Goal: Task Accomplishment & Management: Complete application form

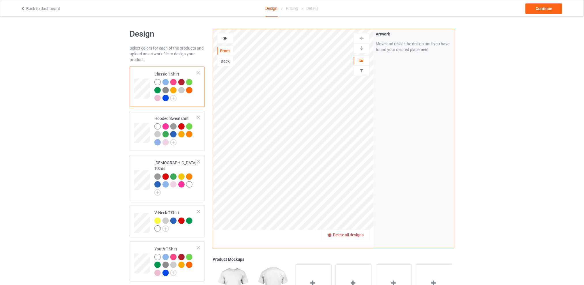
click at [361, 237] on div "Delete all designs" at bounding box center [345, 235] width 48 height 6
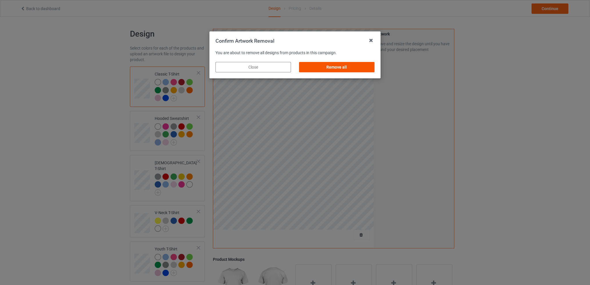
click at [336, 67] on div "Remove all" at bounding box center [336, 67] width 75 height 10
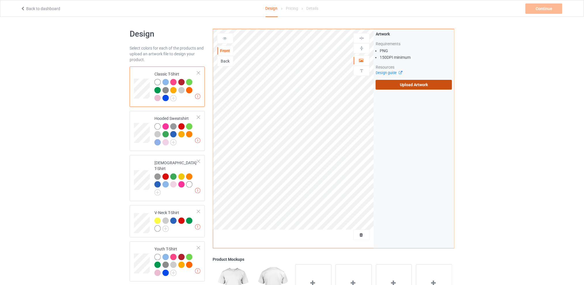
click at [403, 83] on label "Upload Artwork" at bounding box center [413, 85] width 76 height 10
click at [0, 0] on input "Upload Artwork" at bounding box center [0, 0] width 0 height 0
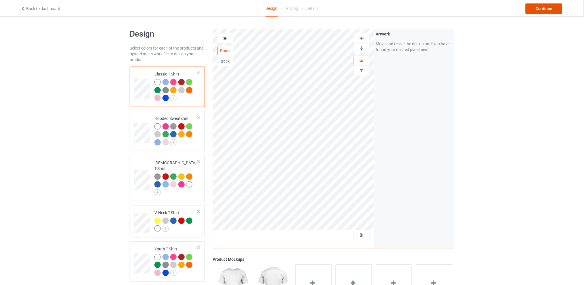
click at [533, 8] on div "Continue" at bounding box center [543, 8] width 37 height 10
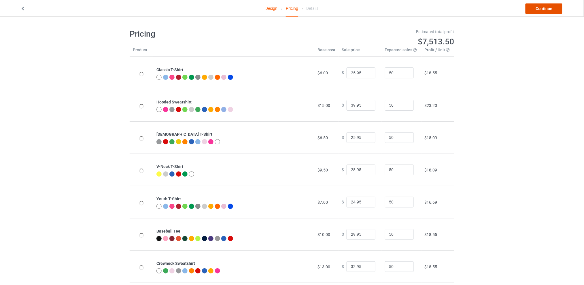
click at [533, 9] on link "Continue" at bounding box center [543, 8] width 37 height 10
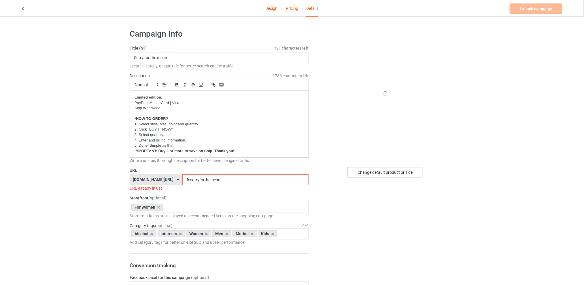
click at [375, 174] on div "Change default product or side" at bounding box center [384, 172] width 75 height 10
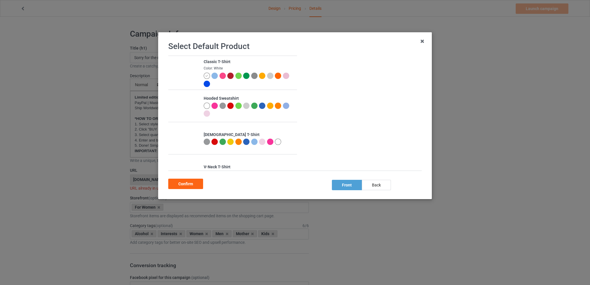
click at [206, 143] on div at bounding box center [207, 141] width 6 height 6
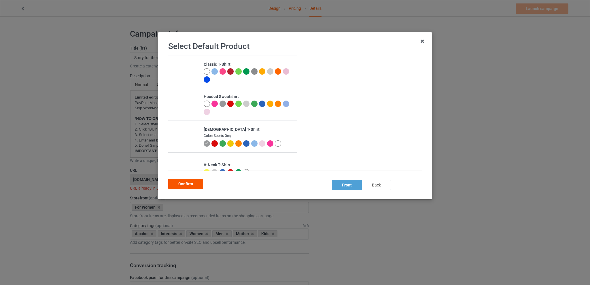
click at [184, 187] on div "Confirm" at bounding box center [185, 184] width 35 height 10
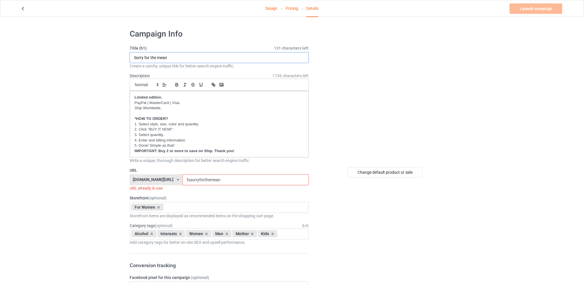
drag, startPoint x: 179, startPoint y: 56, endPoint x: 90, endPoint y: 60, distance: 88.8
type input "I'm getting old"
drag, startPoint x: 236, startPoint y: 179, endPoint x: 172, endPoint y: 181, distance: 63.1
click at [172, 181] on div "[DOMAIN_NAME][URL] [DOMAIN_NAME][URL] [DOMAIN_NAME][URL] [DOMAIN_NAME][URL] 5d7…" at bounding box center [219, 179] width 179 height 11
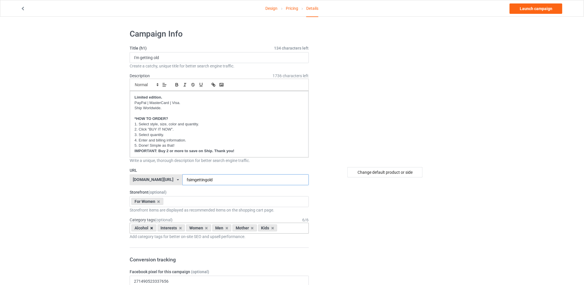
type input "fsimgettingold"
click at [153, 227] on icon at bounding box center [151, 228] width 3 height 4
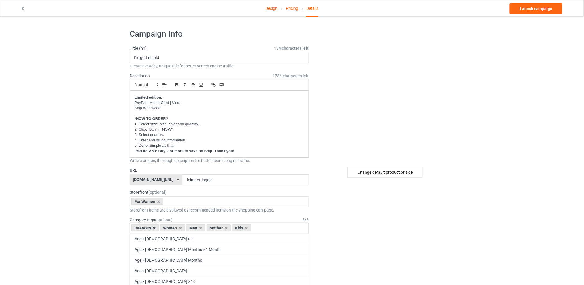
click at [153, 227] on icon at bounding box center [154, 228] width 3 height 4
click at [173, 228] on div "Men" at bounding box center [167, 227] width 19 height 7
click at [173, 228] on icon at bounding box center [171, 228] width 3 height 4
click at [177, 227] on icon at bounding box center [177, 228] width 3 height 4
click at [172, 228] on icon at bounding box center [171, 228] width 3 height 4
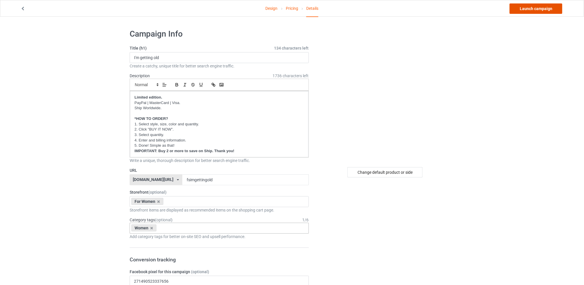
click at [537, 5] on link "Launch campaign" at bounding box center [535, 8] width 53 height 10
